Goal: Task Accomplishment & Management: Manage account settings

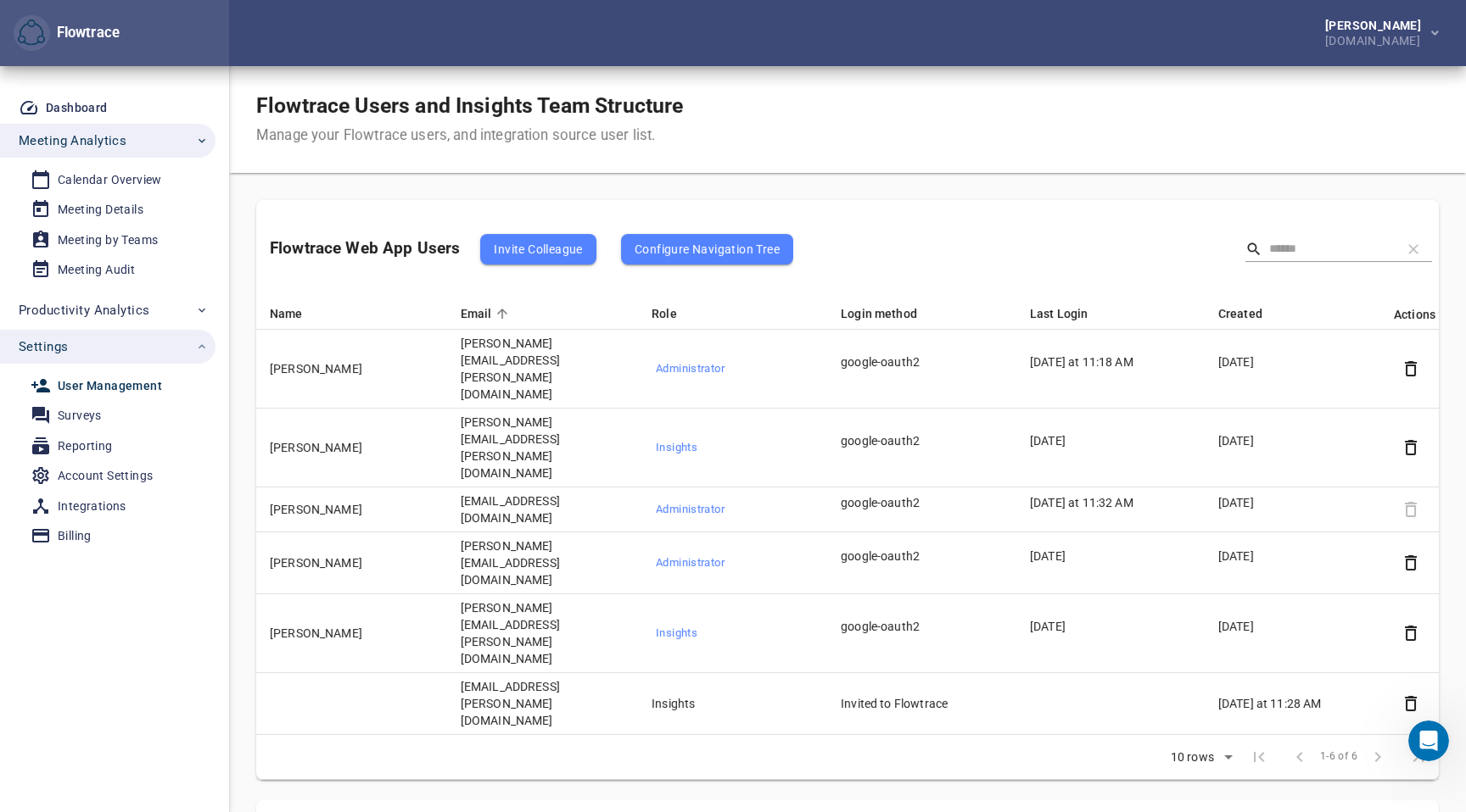
scroll to position [469, 0]
click at [121, 177] on div "Calendar Overview" at bounding box center [109, 179] width 104 height 21
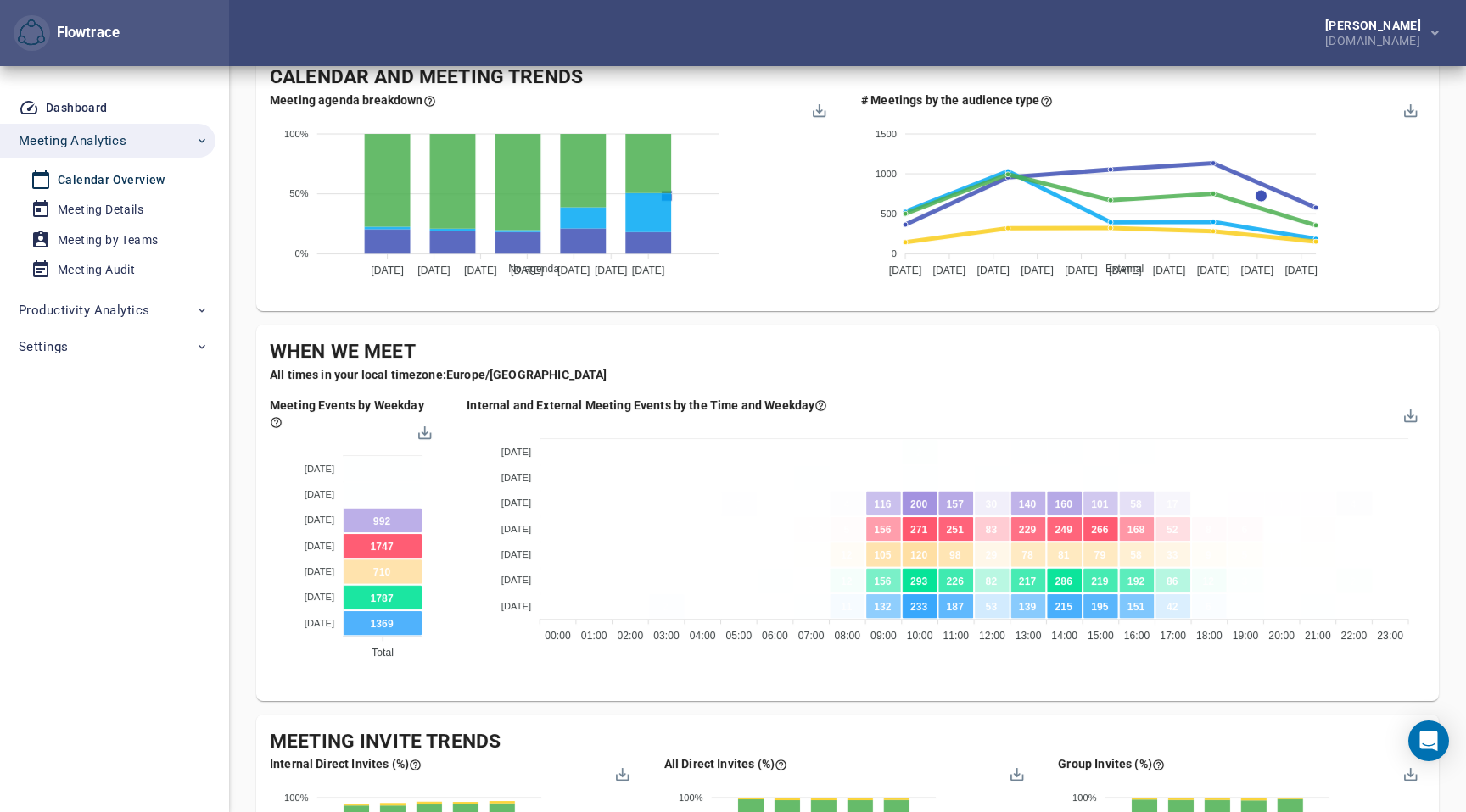
scroll to position [716, 0]
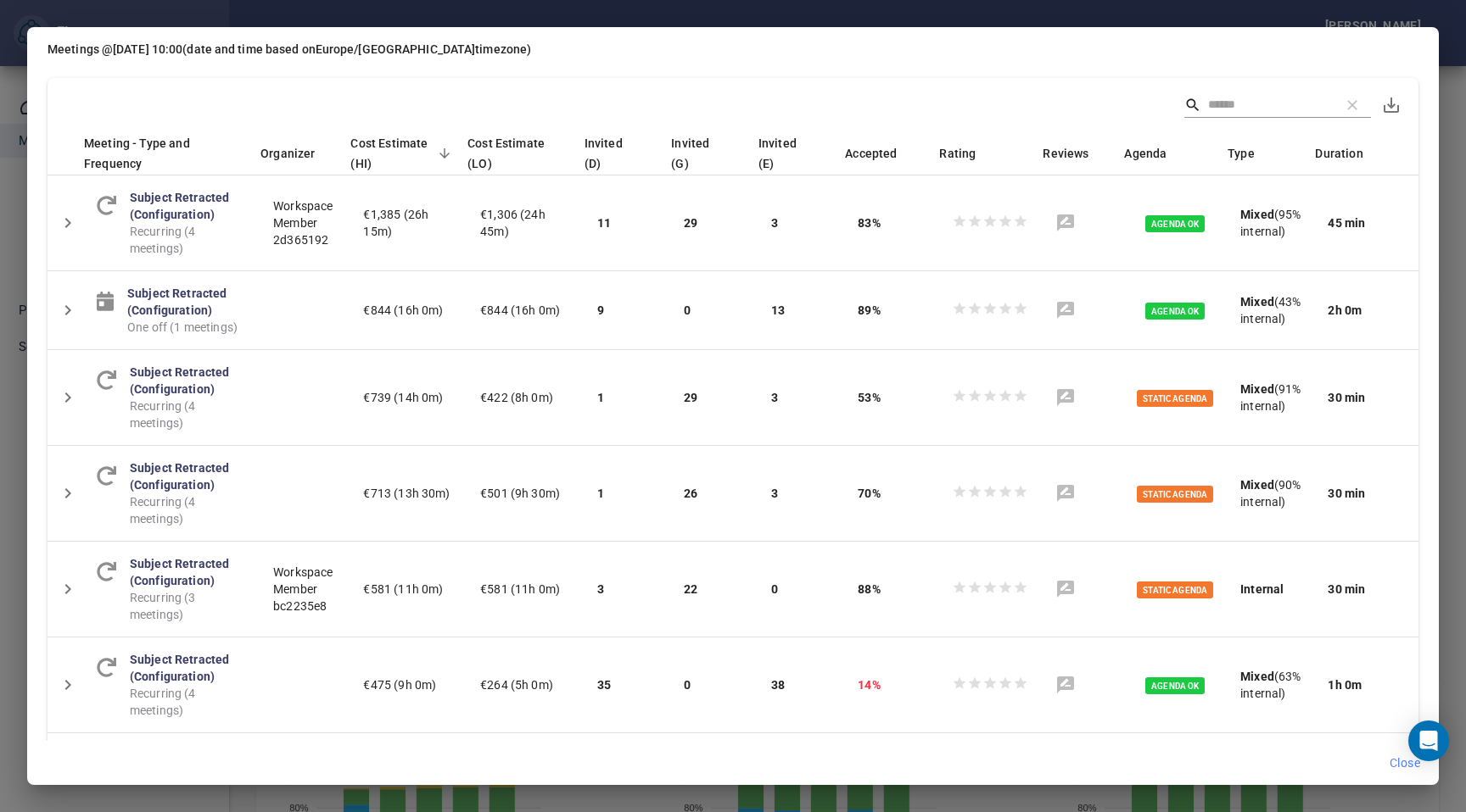
click at [1458, 68] on div "Meetings @ [DATE] 10:00 (date and time based on [GEOGRAPHIC_DATA]/[GEOGRAPHIC_D…" at bounding box center [733, 406] width 1466 height 812
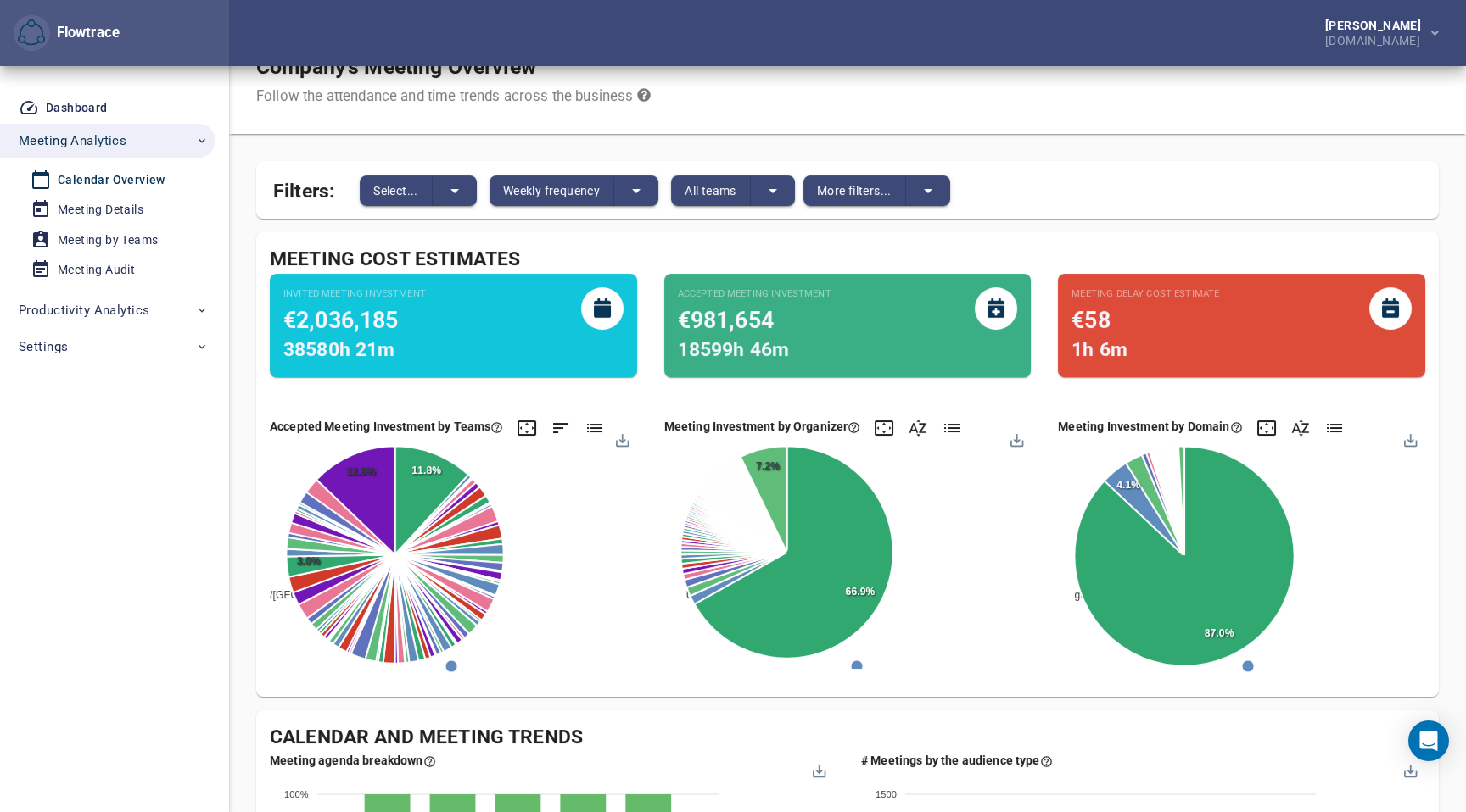
scroll to position [0, 0]
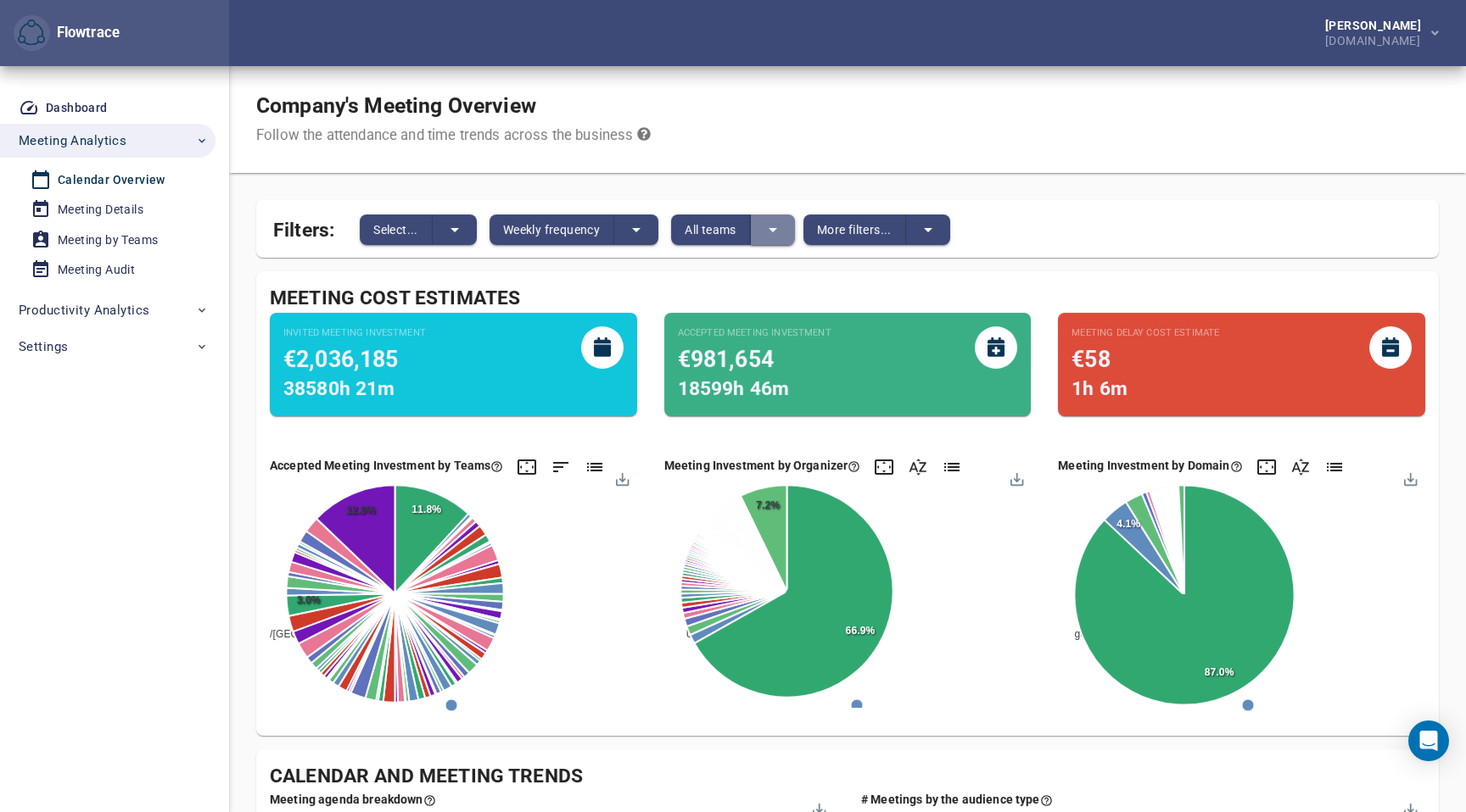
click at [777, 233] on icon "split button" at bounding box center [773, 230] width 21 height 21
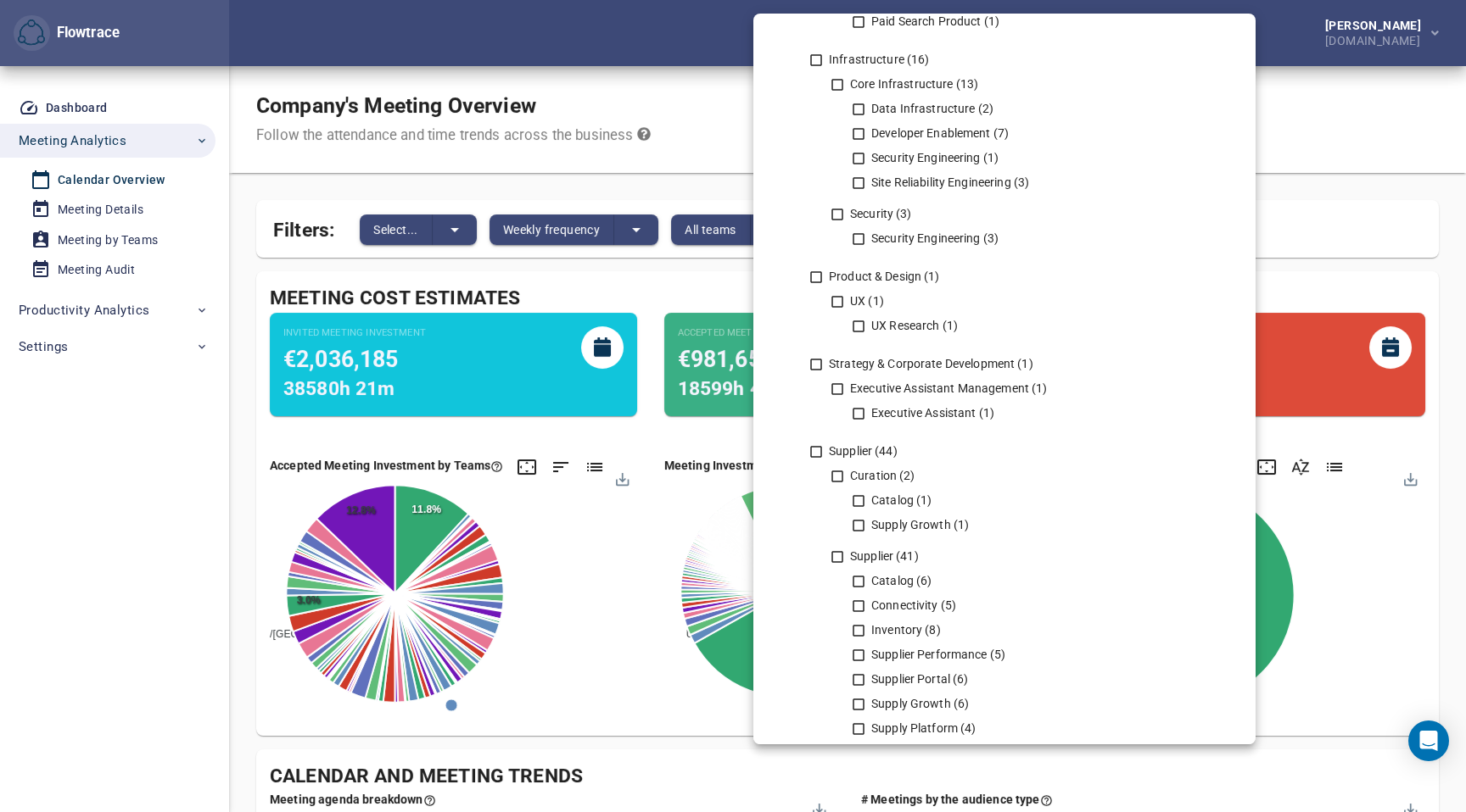
scroll to position [2285, 0]
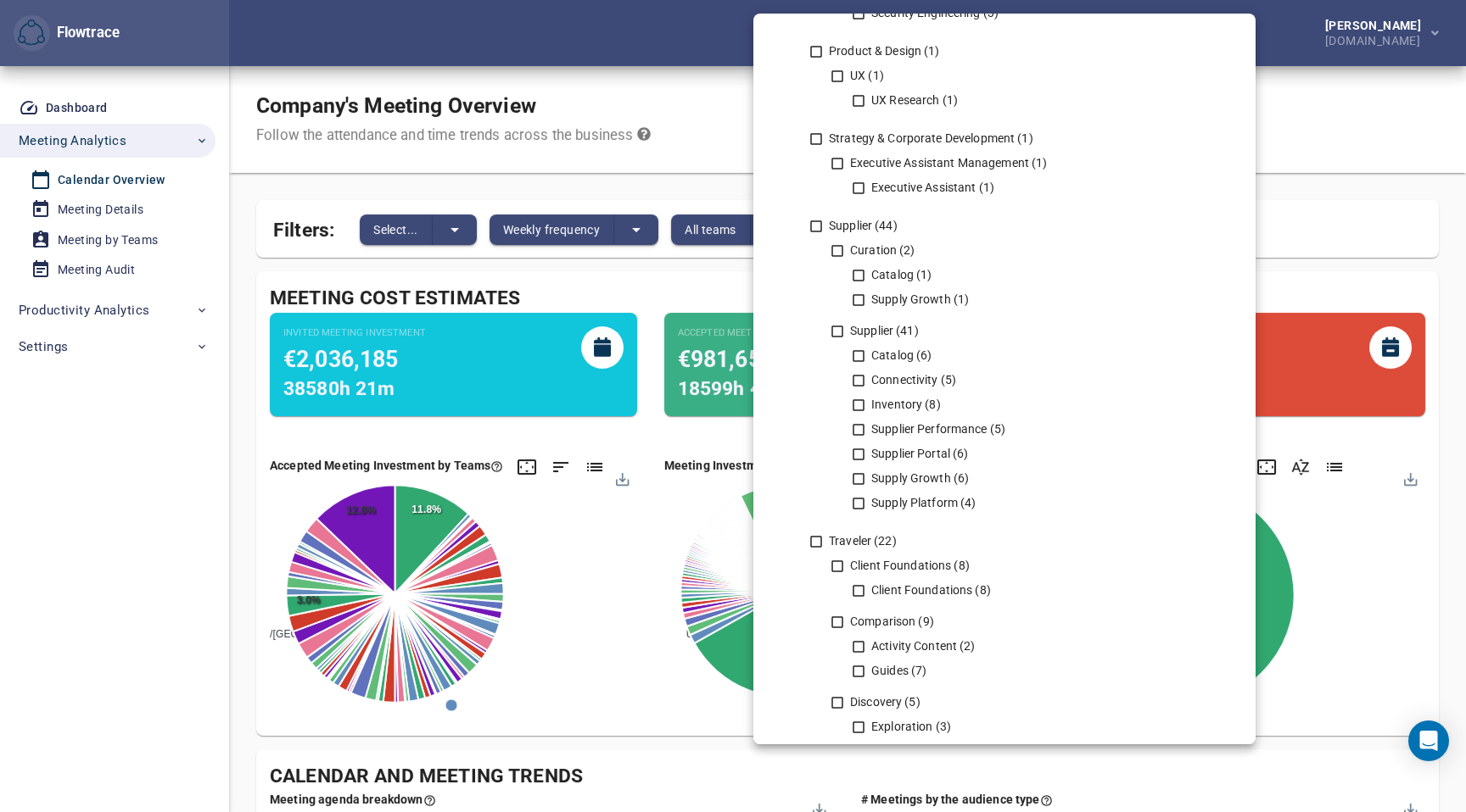
click at [48, 458] on div at bounding box center [733, 406] width 1466 height 812
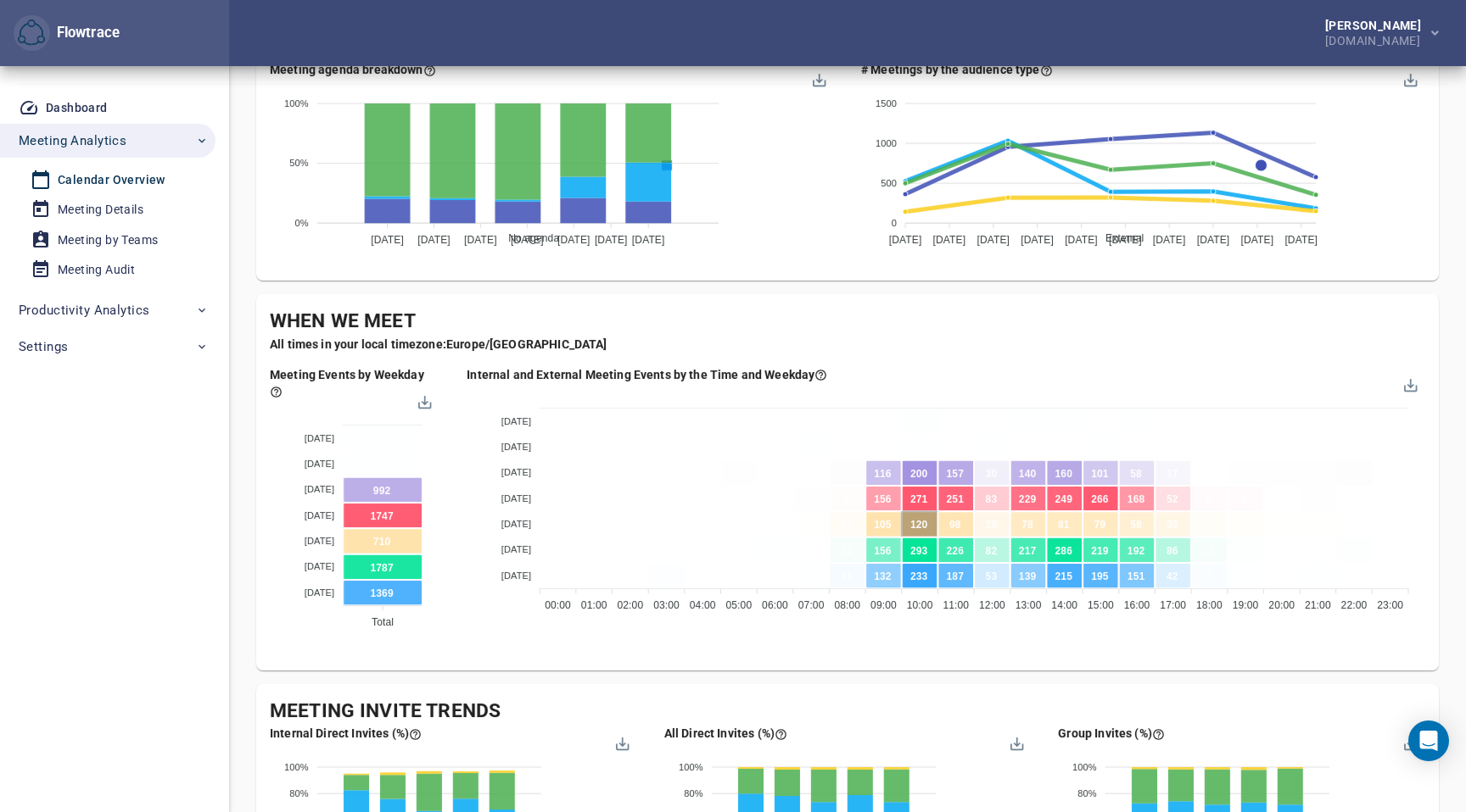
scroll to position [751, 0]
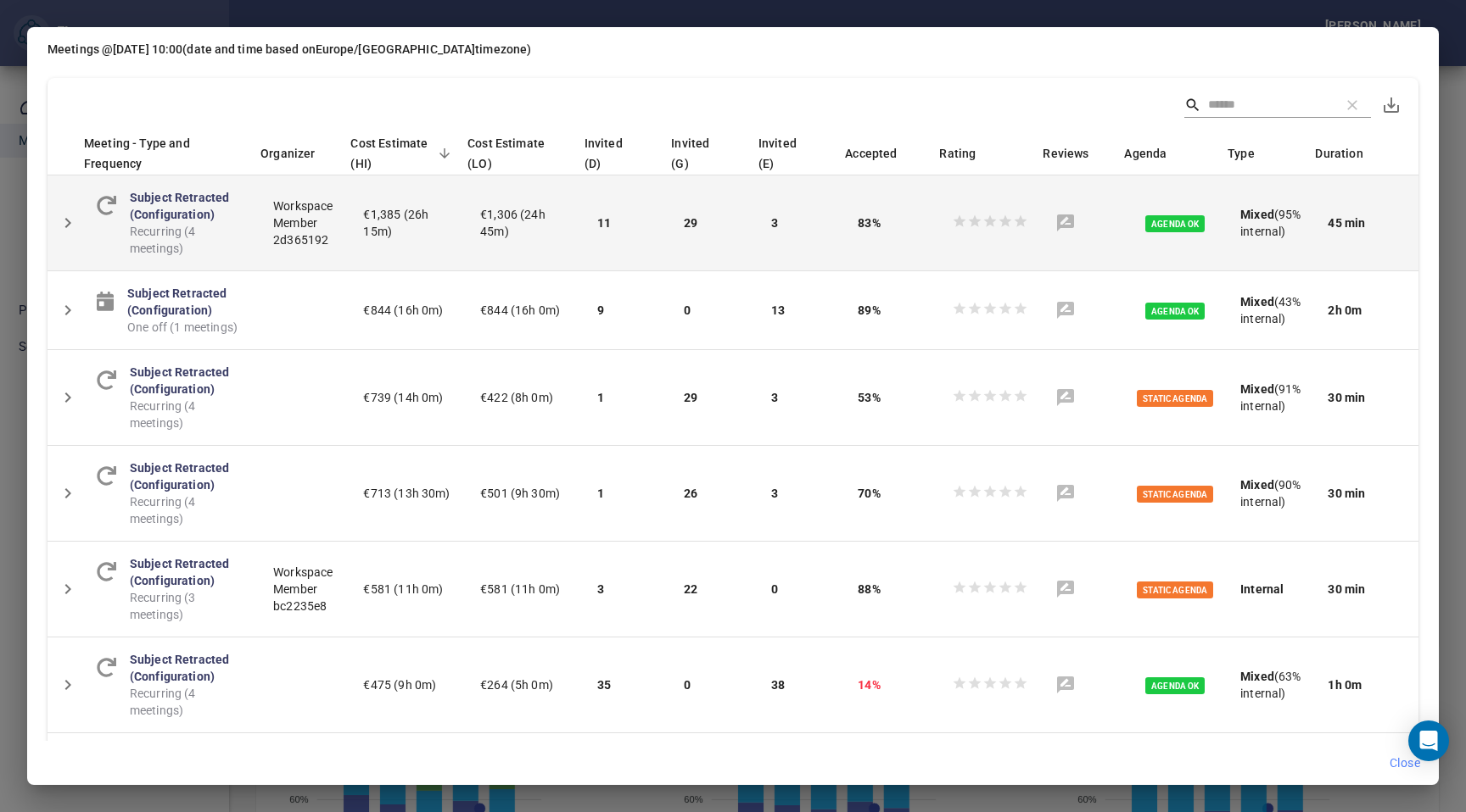
click at [57, 223] on icon "Detail panel visibility toggle" at bounding box center [67, 223] width 21 height 21
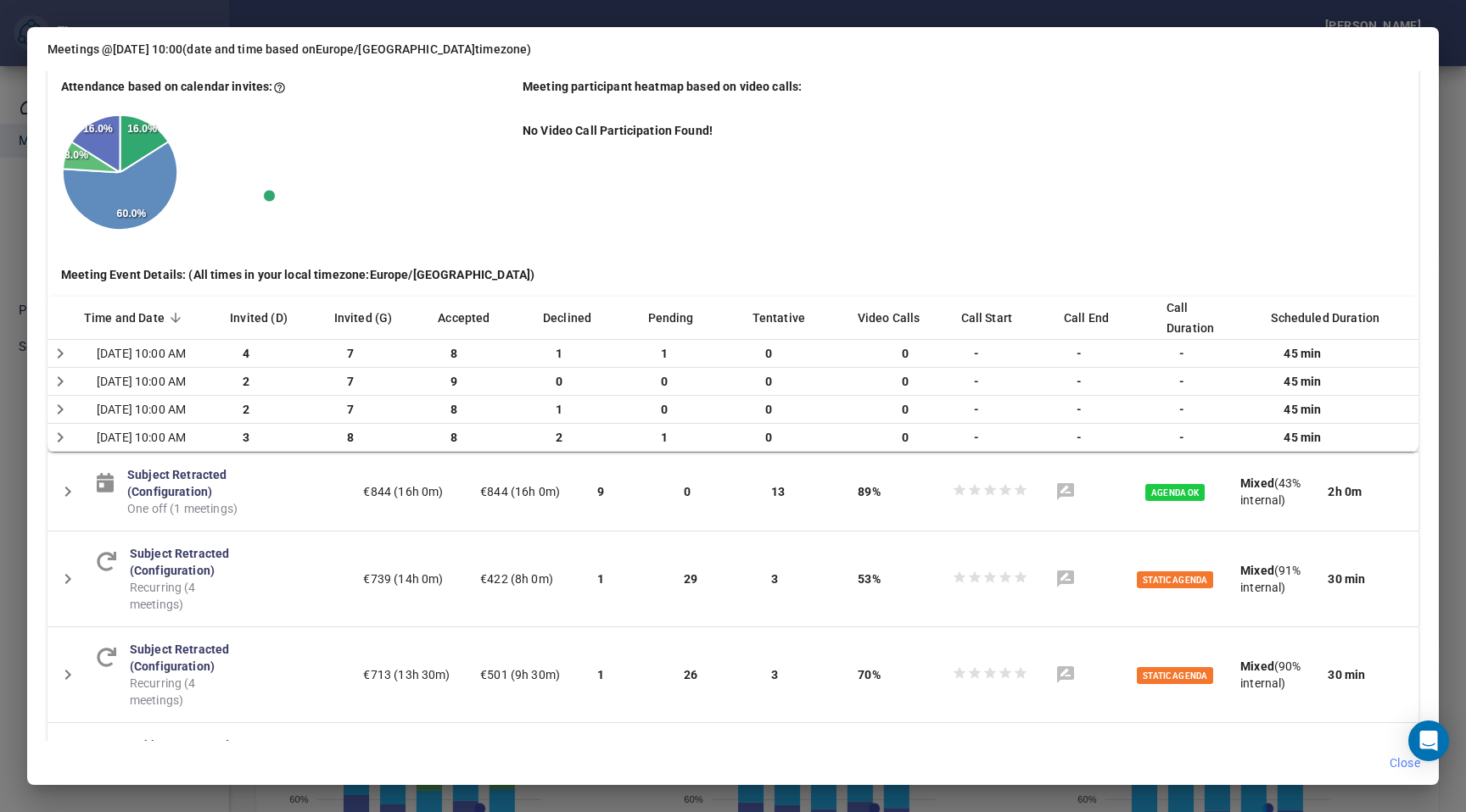
scroll to position [0, 0]
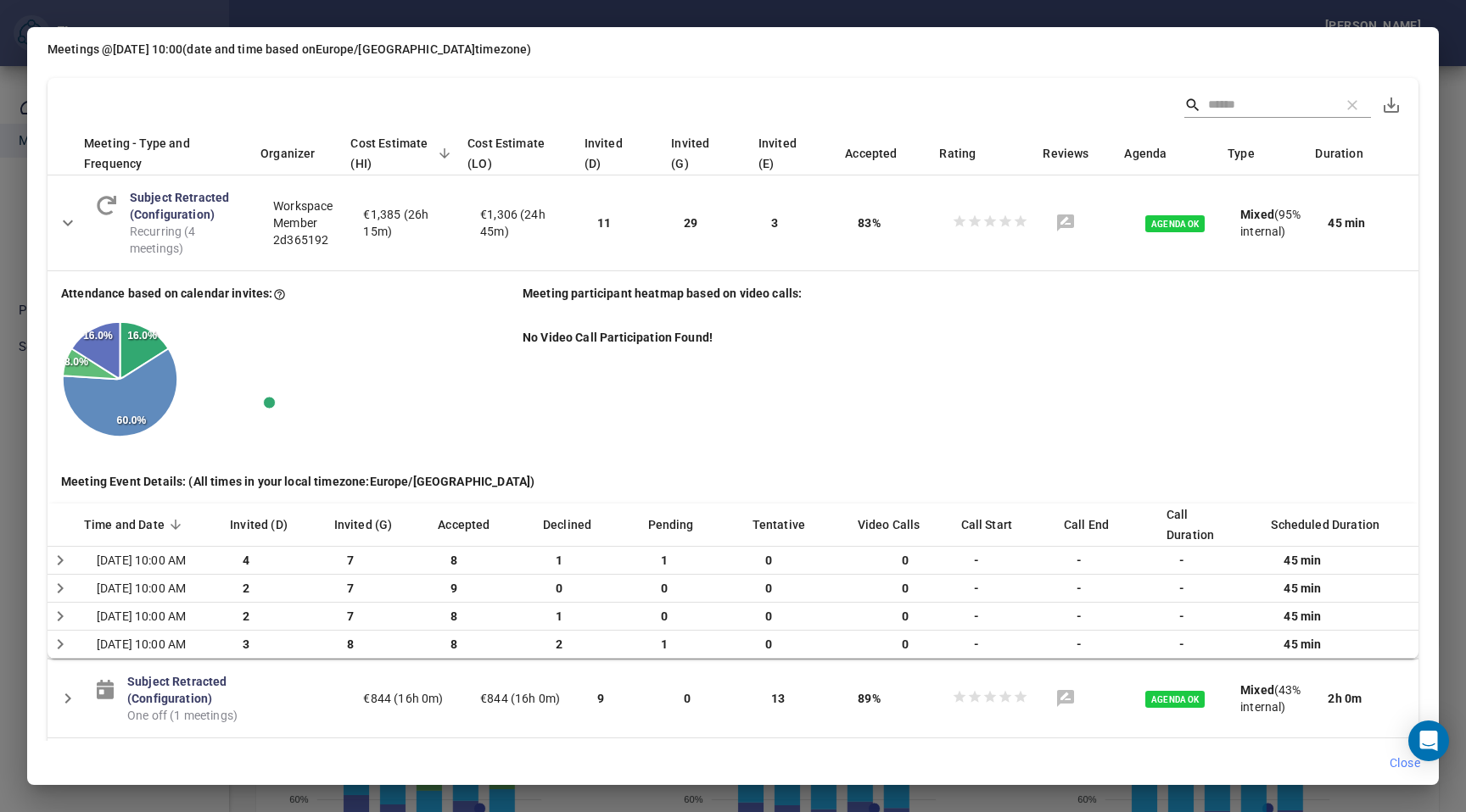
click at [16, 124] on div "Meetings @ [DATE] 10:00 (date and time based on [GEOGRAPHIC_DATA]/[GEOGRAPHIC_D…" at bounding box center [733, 406] width 1466 height 812
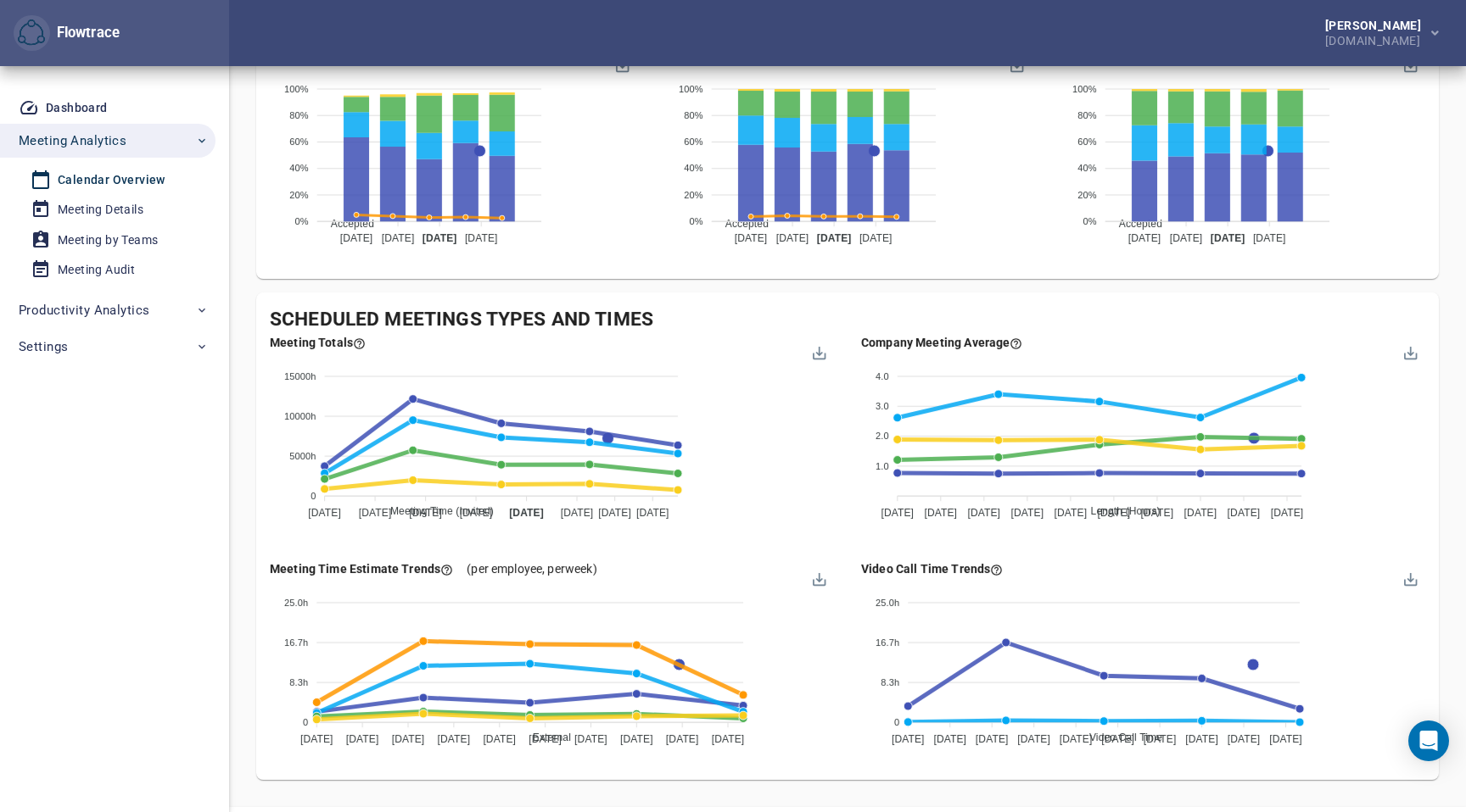
scroll to position [1465, 0]
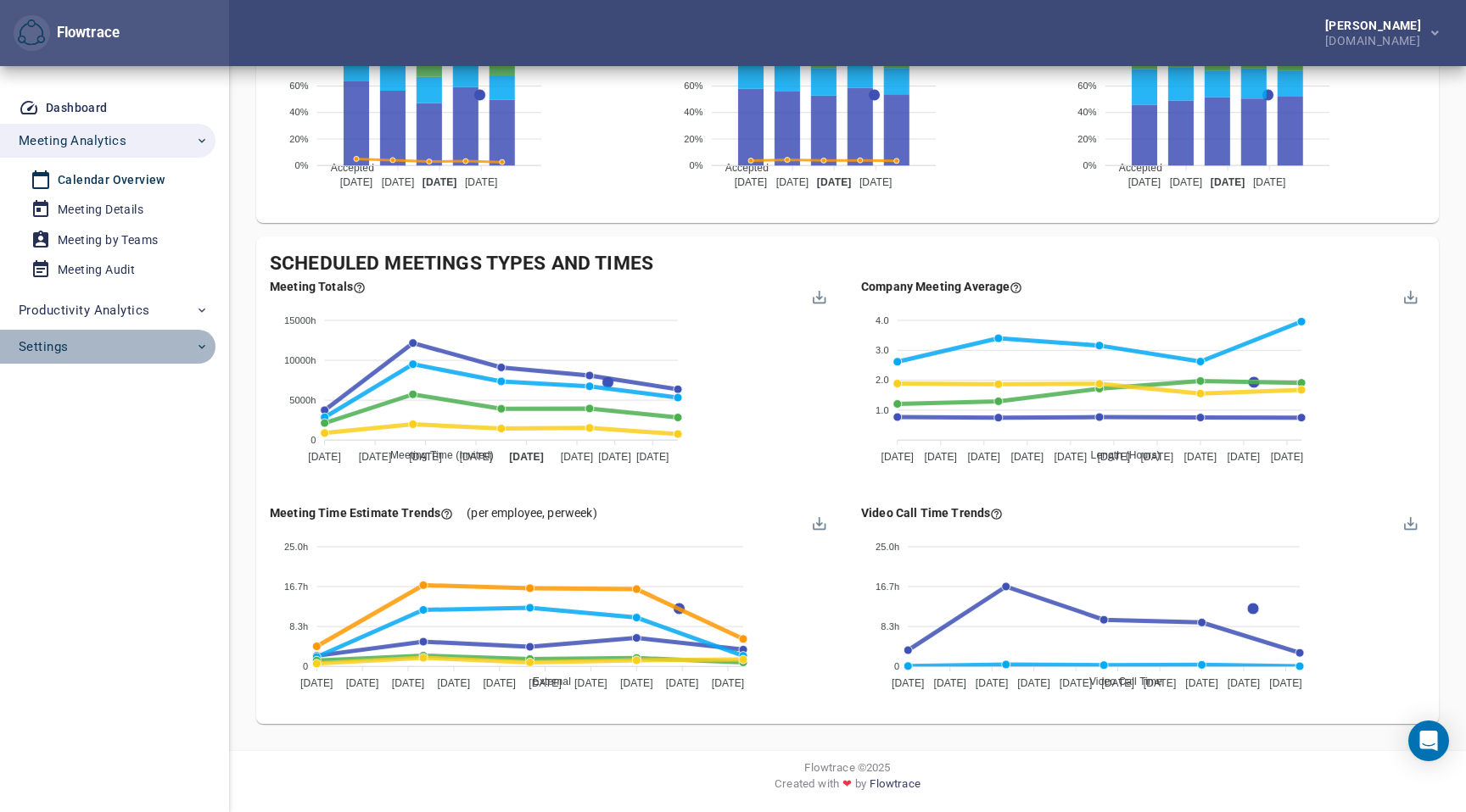
click at [58, 350] on span "Settings" at bounding box center [44, 347] width 50 height 22
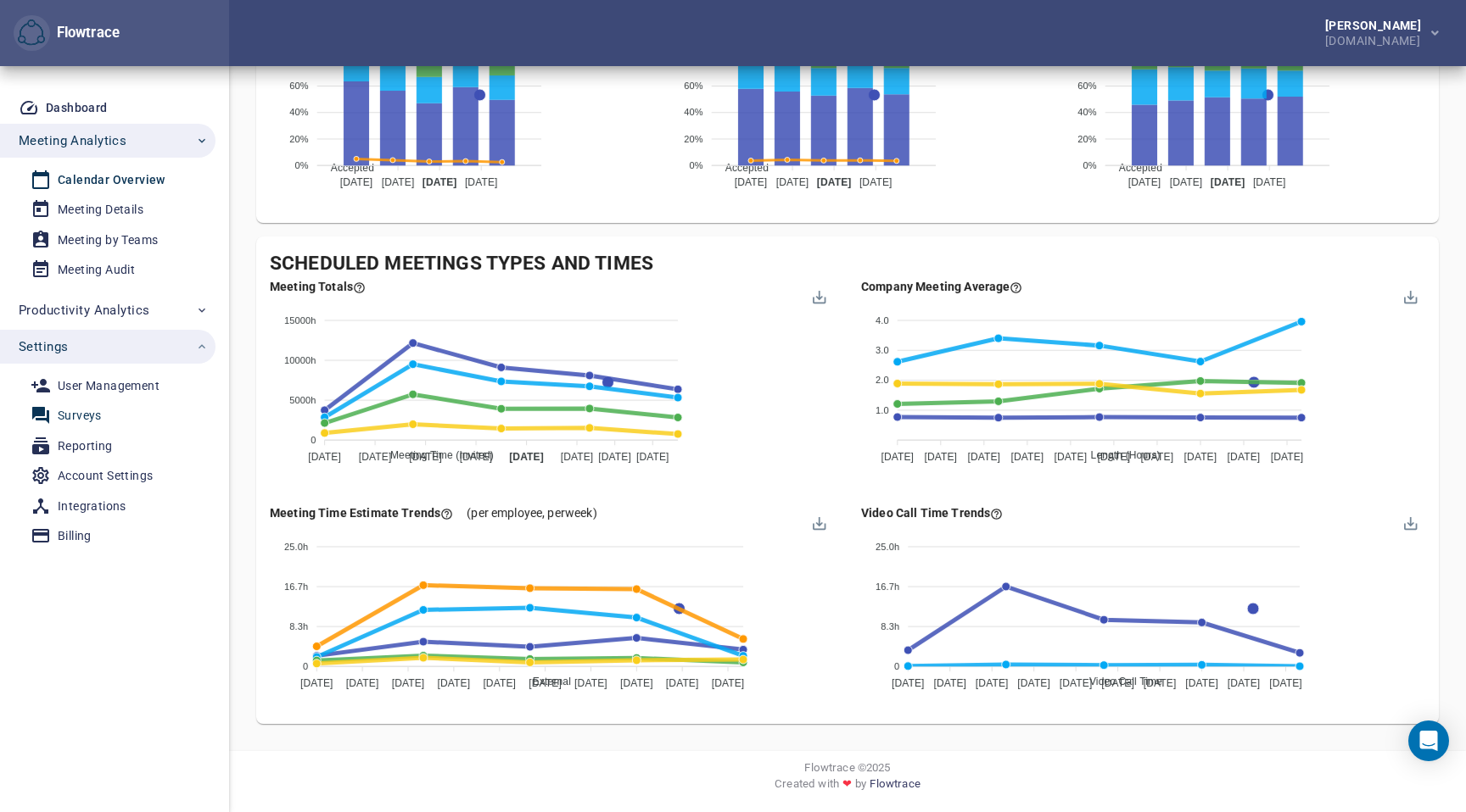
click at [84, 410] on div "Surveys" at bounding box center [79, 415] width 45 height 21
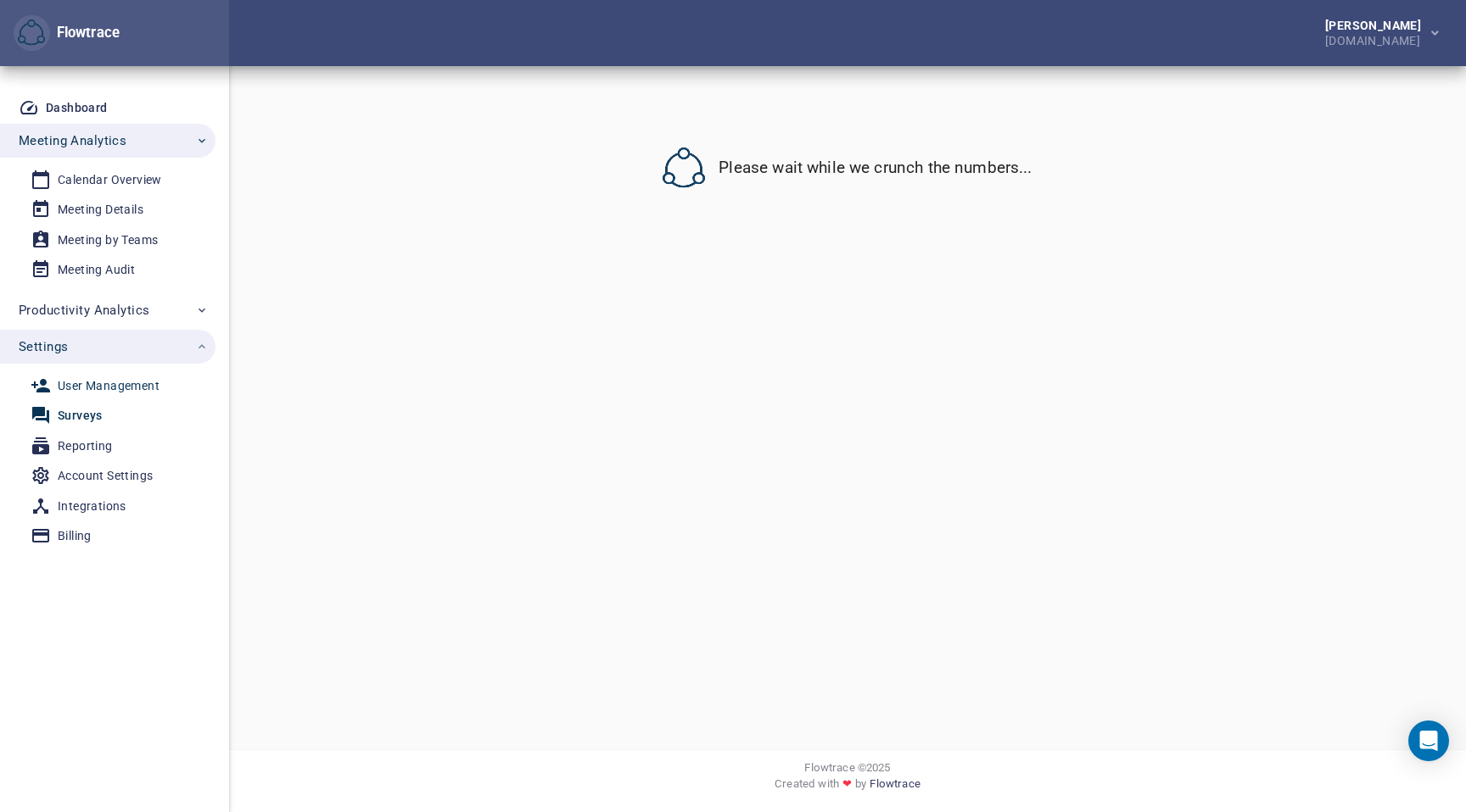
click at [102, 386] on div "User Management" at bounding box center [108, 385] width 102 height 21
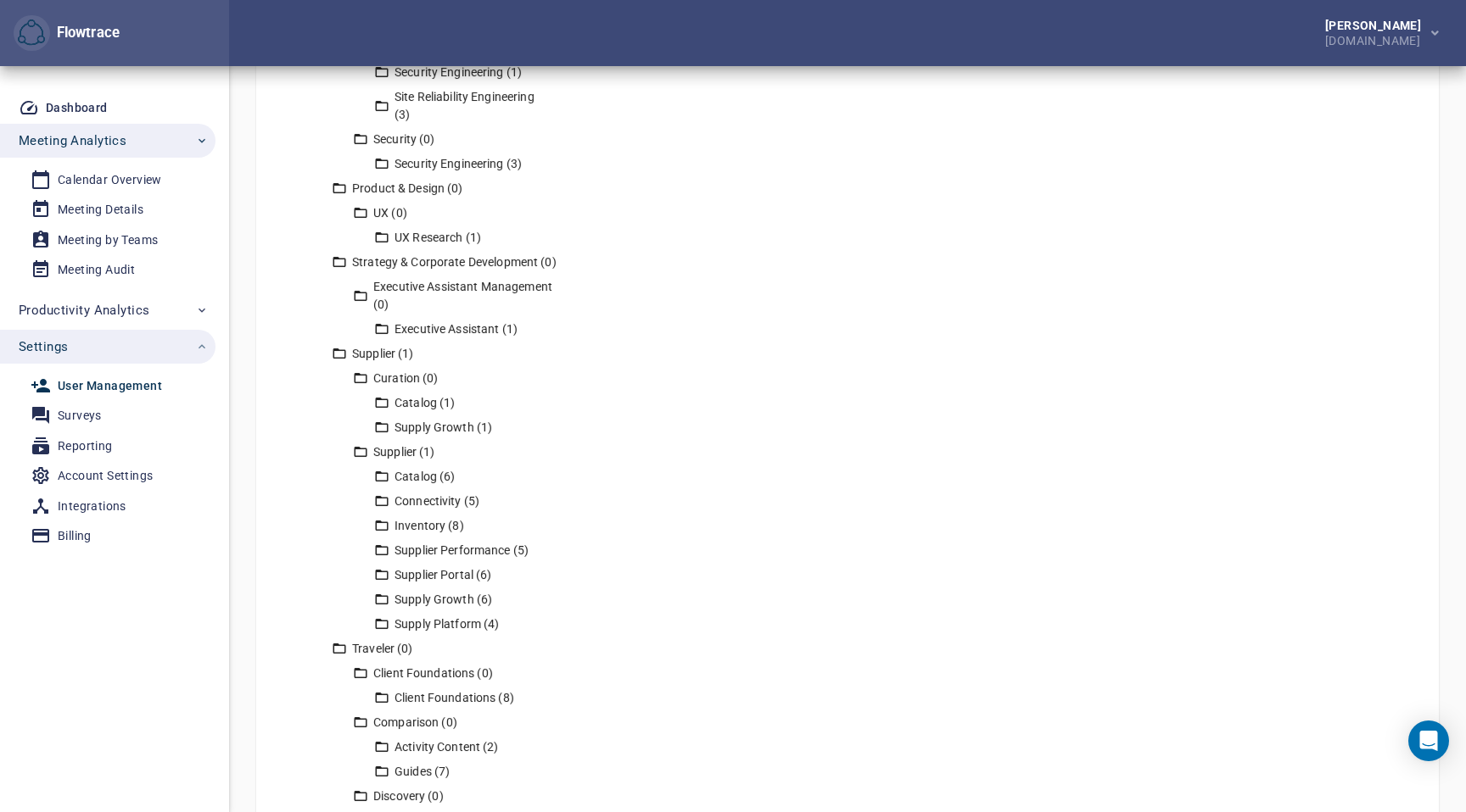
scroll to position [3299, 0]
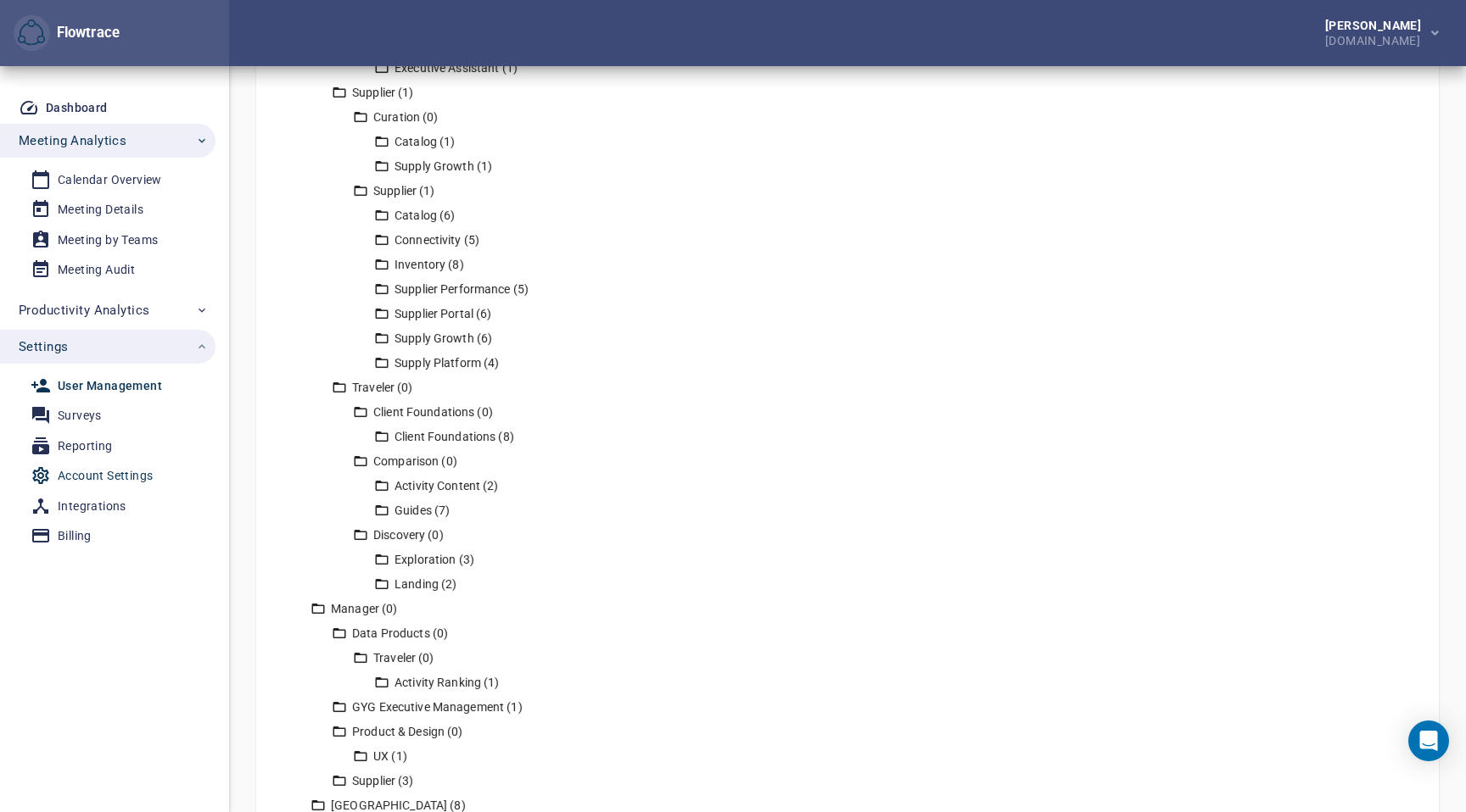
click at [97, 478] on div "Account Settings" at bounding box center [105, 475] width 95 height 21
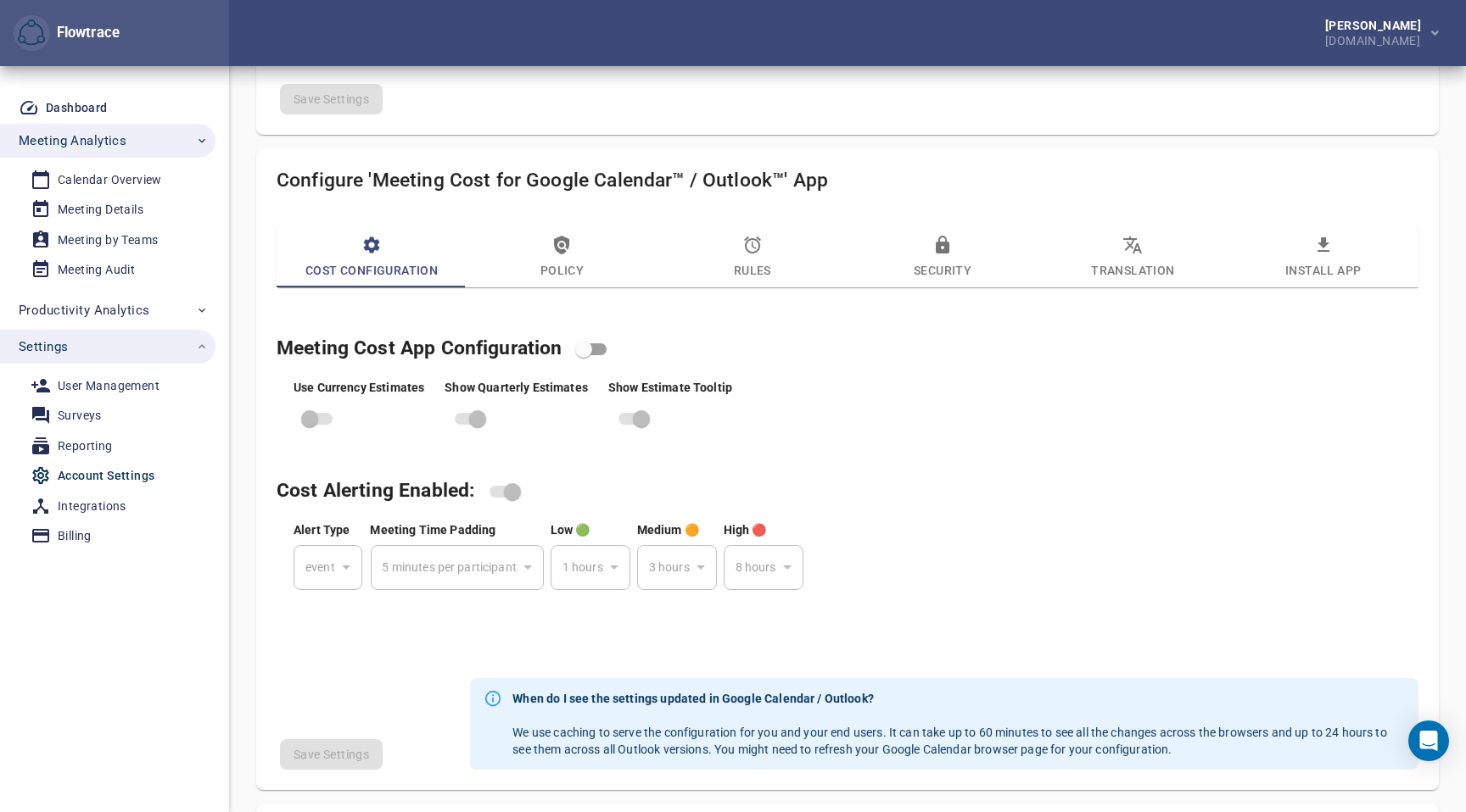
scroll to position [706, 0]
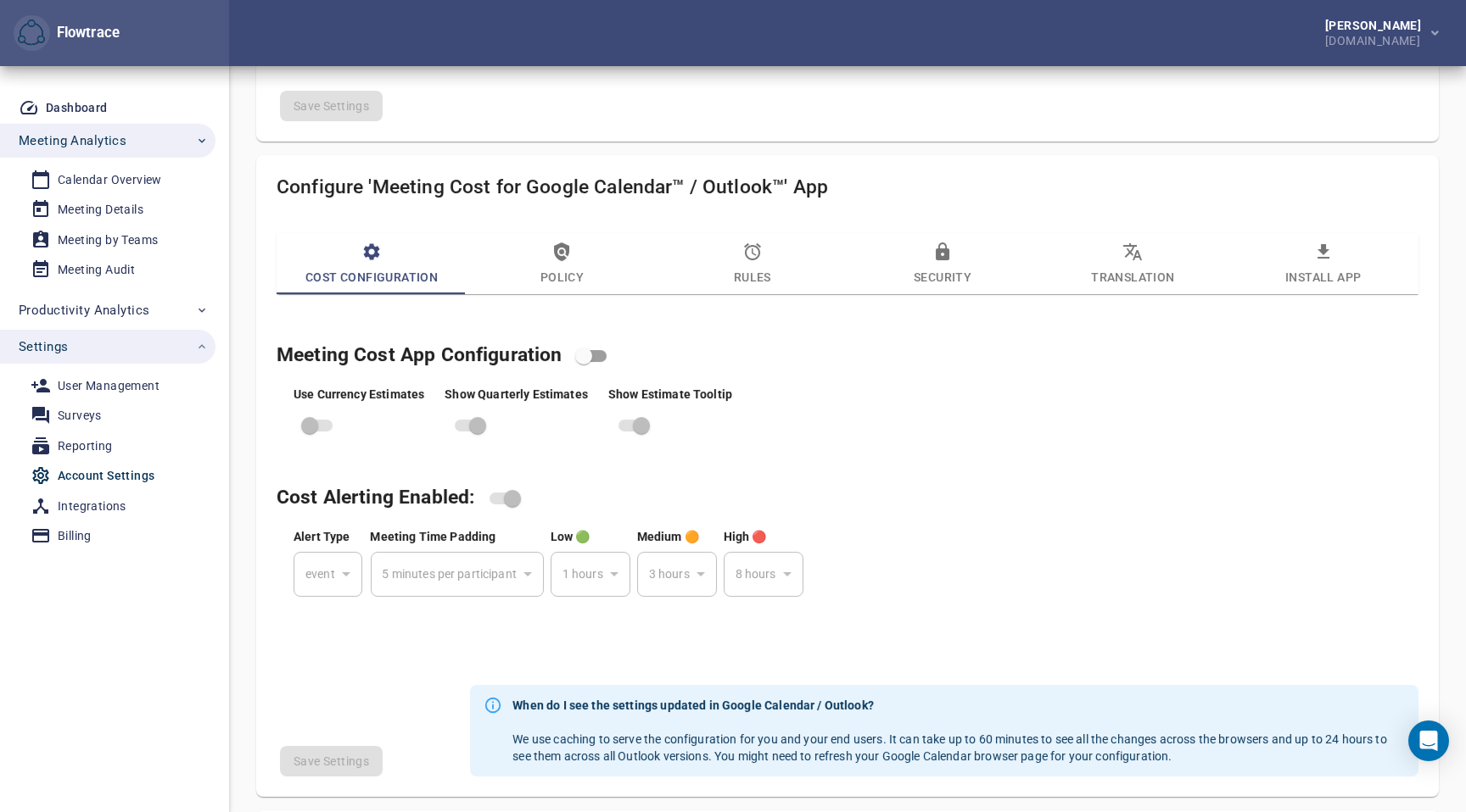
select select "***"
click at [550, 265] on span "Policy" at bounding box center [561, 264] width 169 height 46
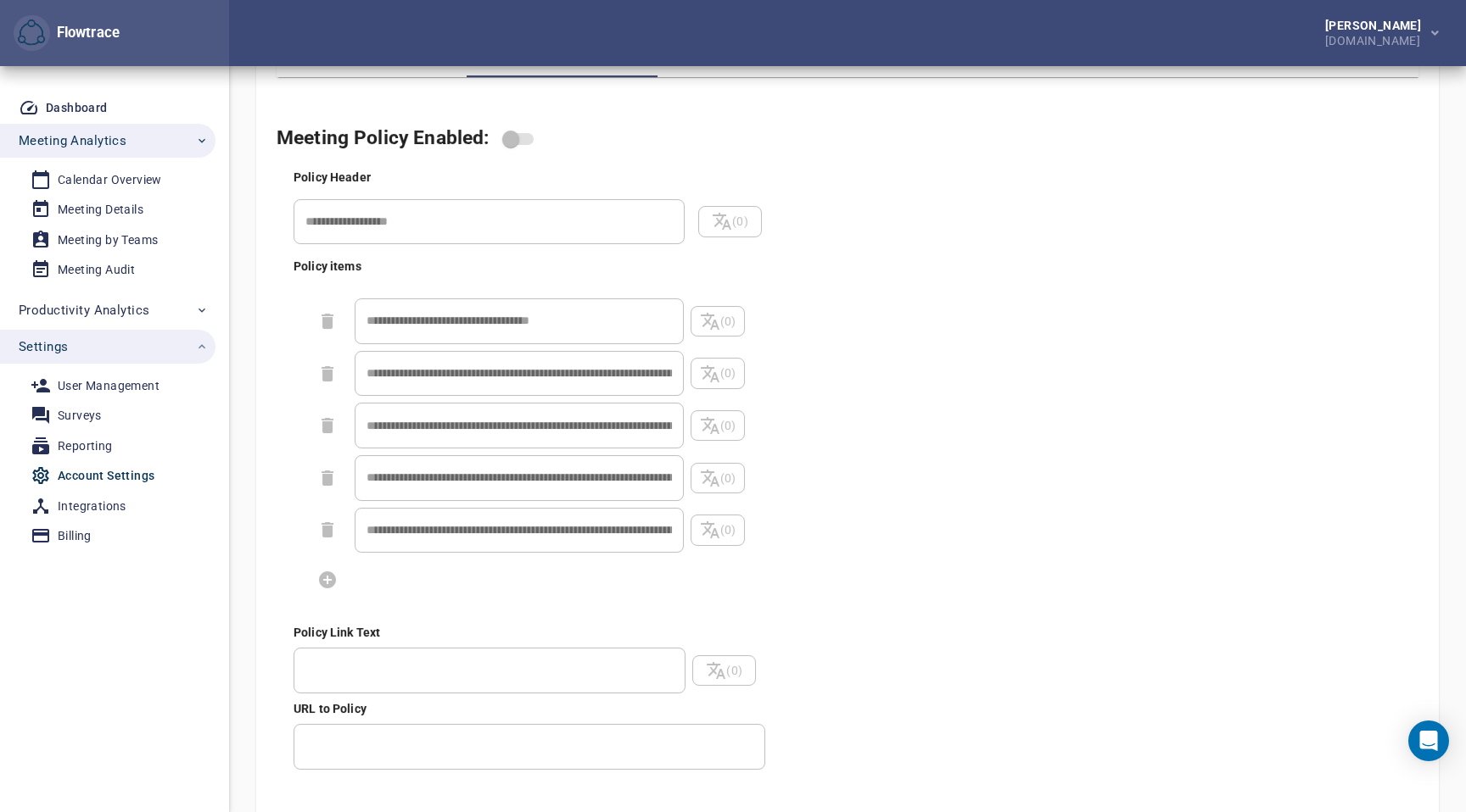
scroll to position [911, 0]
